Goal: Task Accomplishment & Management: Use online tool/utility

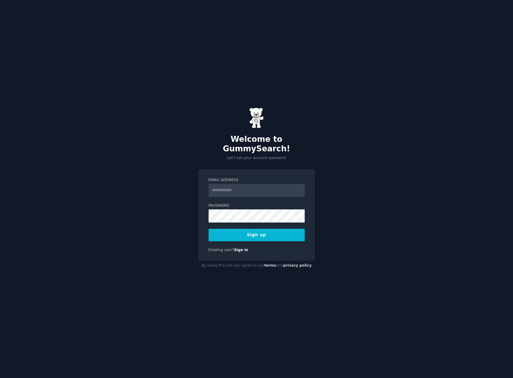
click at [239, 188] on input "Email Address" at bounding box center [256, 190] width 96 height 13
type input "**********"
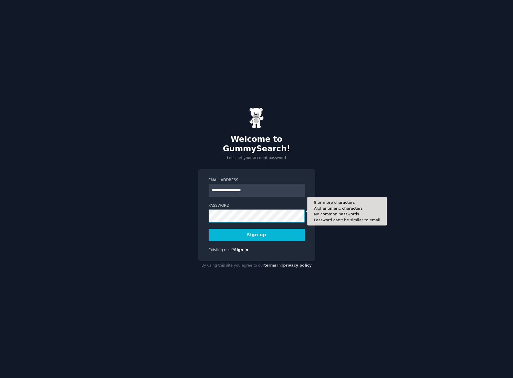
click at [208, 229] on button "Sign up" at bounding box center [256, 235] width 96 height 13
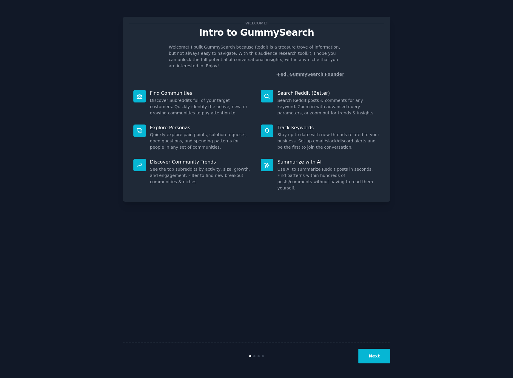
click at [375, 354] on button "Next" at bounding box center [374, 356] width 32 height 15
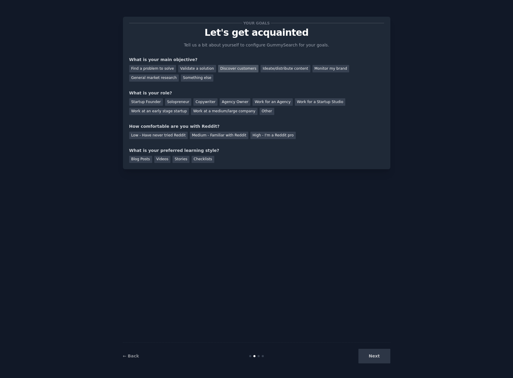
click at [230, 69] on div "Discover customers" at bounding box center [238, 68] width 40 height 7
click at [189, 108] on div "Work at an early stage startup" at bounding box center [159, 111] width 60 height 7
click at [165, 136] on div "Low - Have never tried Reddit" at bounding box center [158, 135] width 58 height 7
click at [134, 159] on div "Blog Posts" at bounding box center [140, 159] width 23 height 7
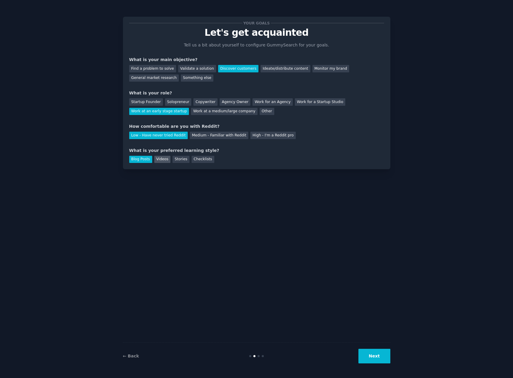
click at [164, 160] on div "Videos" at bounding box center [162, 159] width 16 height 7
click at [149, 69] on div "Find a problem to solve" at bounding box center [152, 68] width 47 height 7
click at [234, 69] on div "Discover customers" at bounding box center [238, 68] width 40 height 7
click at [378, 359] on button "Next" at bounding box center [374, 356] width 32 height 15
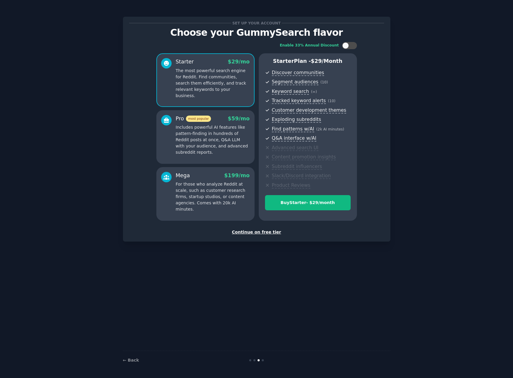
click at [259, 231] on div "Continue on free tier" at bounding box center [256, 232] width 255 height 6
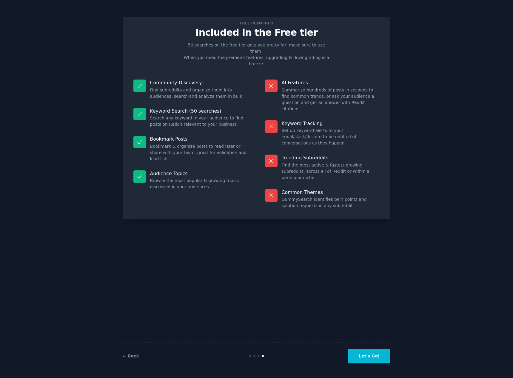
click at [369, 353] on button "Let's Go!" at bounding box center [369, 356] width 42 height 15
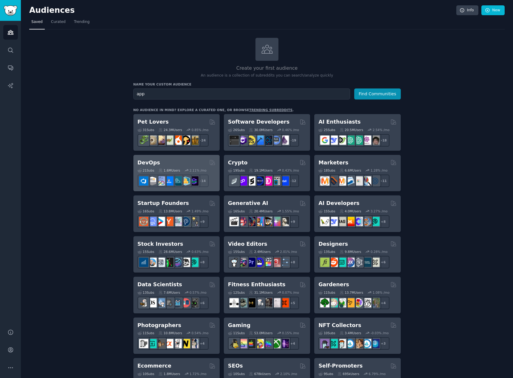
type input "app"
click at [144, 161] on h2 "DevOps" at bounding box center [148, 162] width 23 height 7
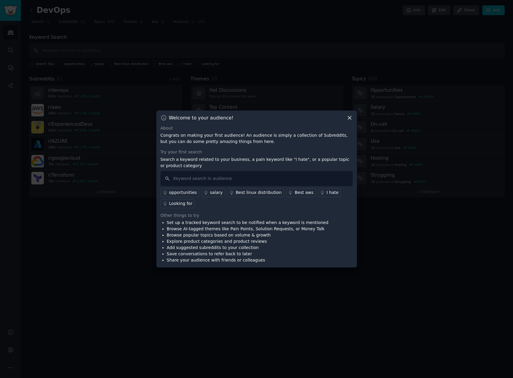
click at [350, 116] on icon at bounding box center [349, 118] width 6 height 6
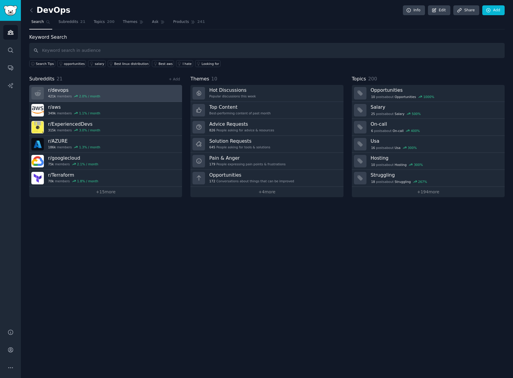
click at [58, 88] on h3 "r/ devops" at bounding box center [74, 90] width 52 height 6
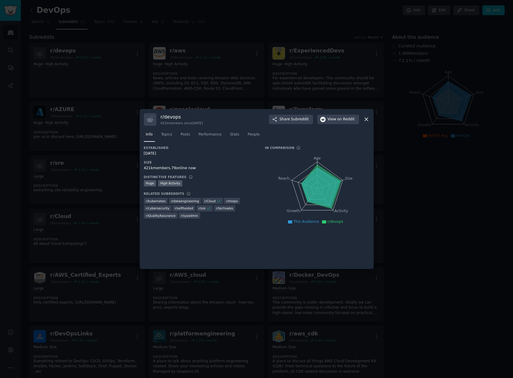
click at [366, 119] on icon at bounding box center [365, 119] width 3 height 3
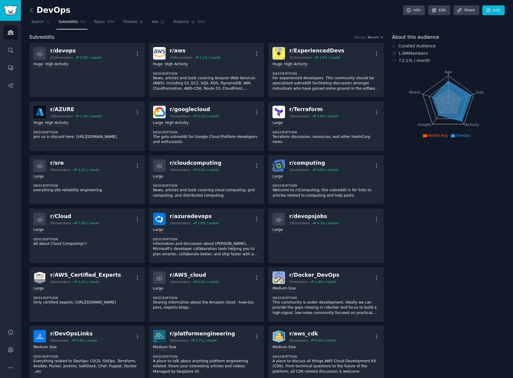
click at [31, 9] on icon at bounding box center [31, 10] width 2 height 4
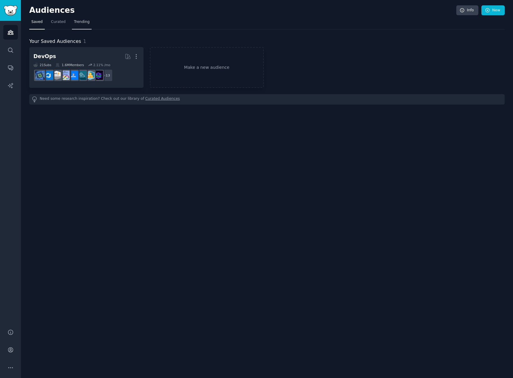
click at [83, 21] on span "Trending" at bounding box center [82, 21] width 16 height 5
